Goal: Manage account settings

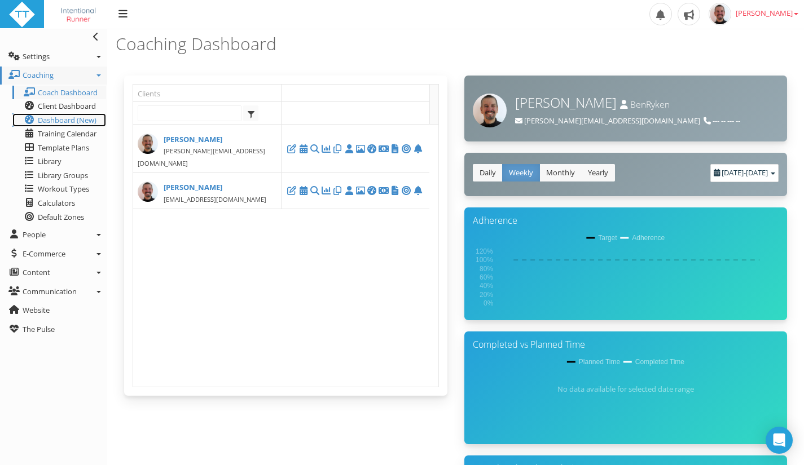
click at [51, 121] on span "Dashboard (New)" at bounding box center [67, 120] width 59 height 10
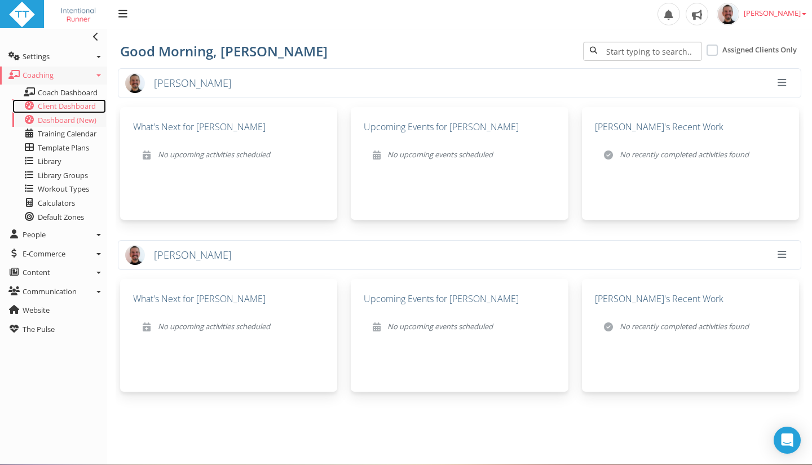
click at [47, 107] on span "Client Dashboard" at bounding box center [67, 106] width 58 height 10
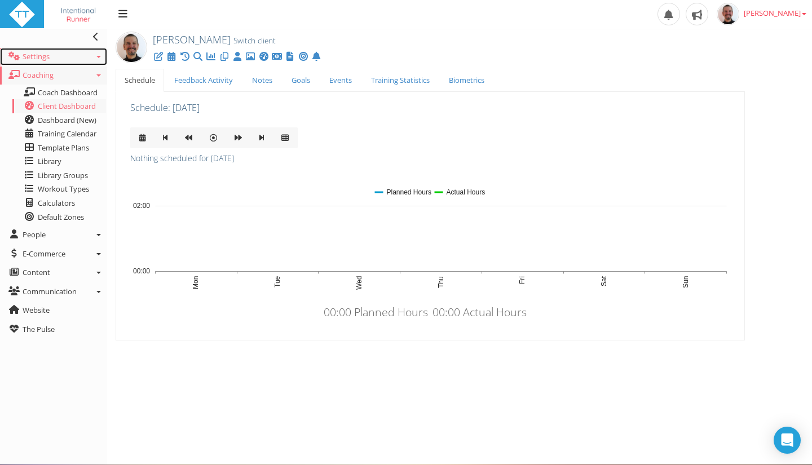
click at [102, 56] on link "Settings" at bounding box center [53, 57] width 107 height 18
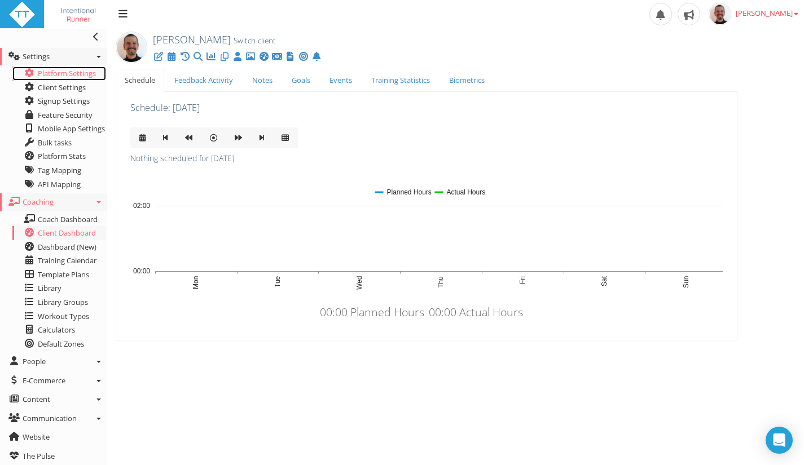
click at [70, 73] on link "Platform Settings" at bounding box center [59, 74] width 94 height 14
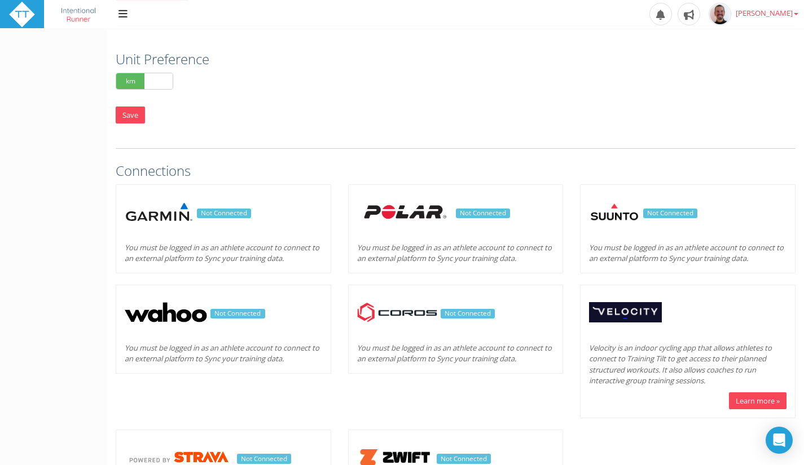
scroll to position [270, 0]
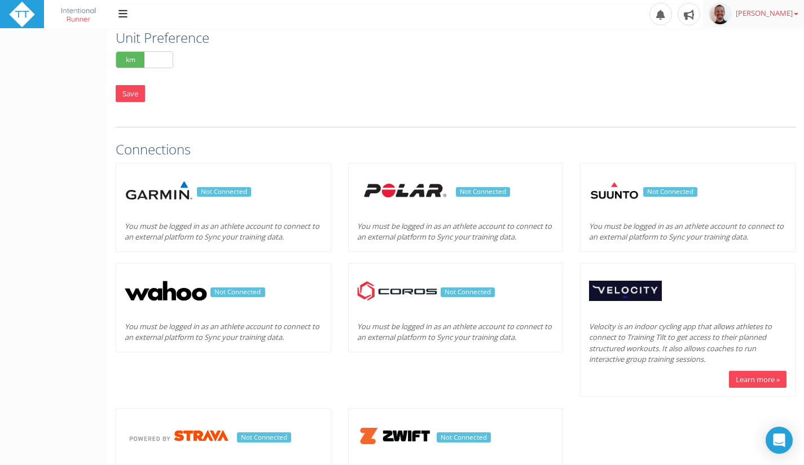
click at [792, 17] on span "[PERSON_NAME]" at bounding box center [767, 13] width 63 height 10
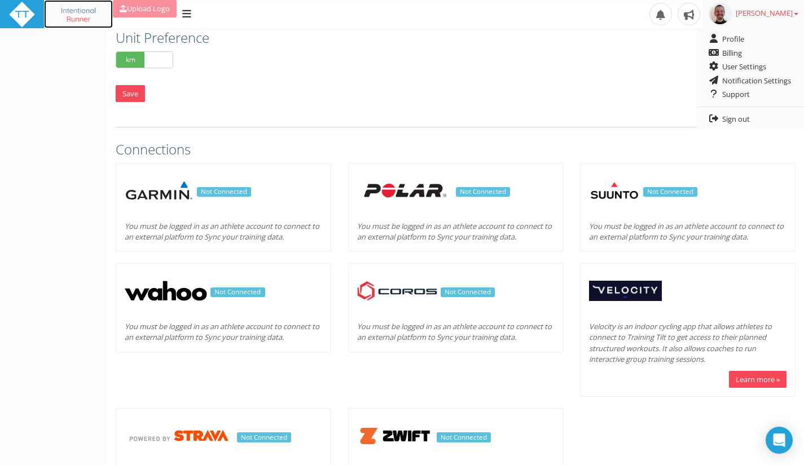
click at [80, 9] on img at bounding box center [78, 14] width 52 height 27
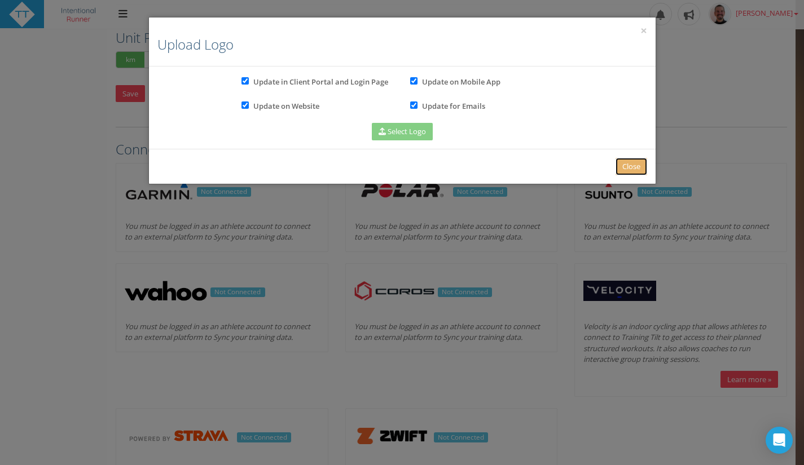
click at [627, 170] on link "Close" at bounding box center [632, 166] width 32 height 17
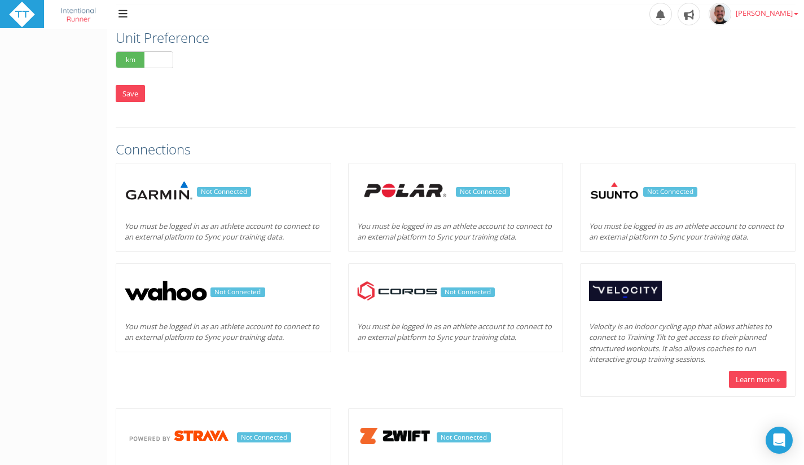
scroll to position [0, 0]
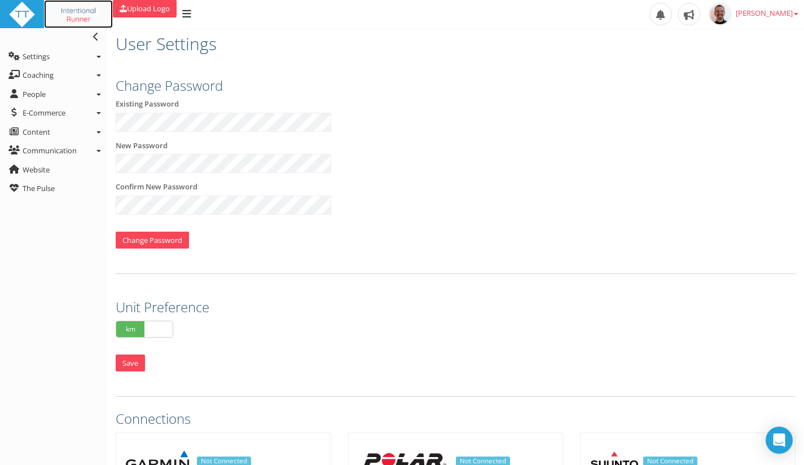
click at [81, 10] on img at bounding box center [78, 14] width 52 height 27
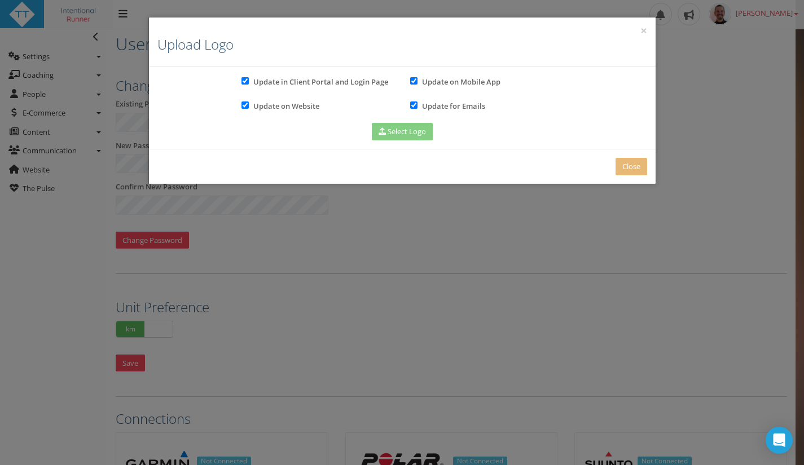
click at [81, 10] on div "× Upload Logo Update in Client Portal and Login Page Update on Mobile App Updat…" at bounding box center [402, 232] width 804 height 465
